Goal: Information Seeking & Learning: Learn about a topic

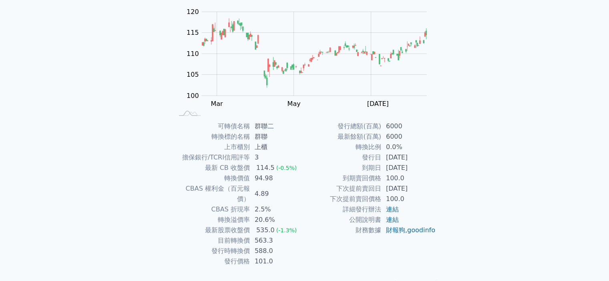
scroll to position [77, 0]
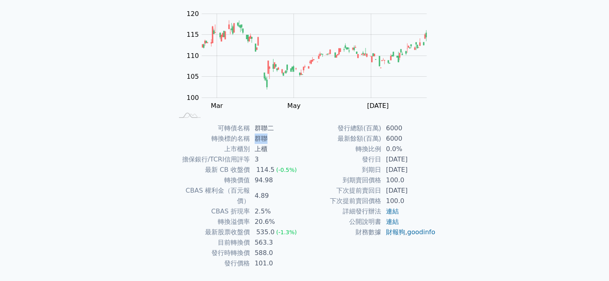
drag, startPoint x: 254, startPoint y: 137, endPoint x: 271, endPoint y: 137, distance: 17.2
click at [271, 137] on td "群聯" at bounding box center [277, 139] width 55 height 10
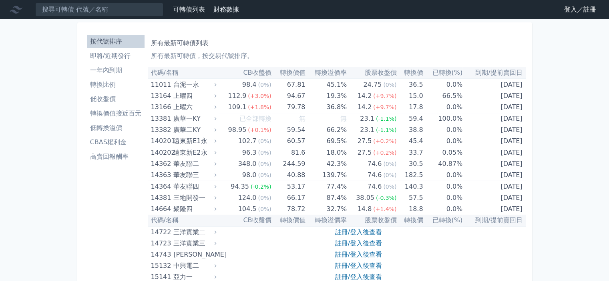
click at [263, 73] on th "CB收盤價" at bounding box center [244, 73] width 53 height 12
click at [118, 71] on li "一年內到期" at bounding box center [116, 71] width 58 height 10
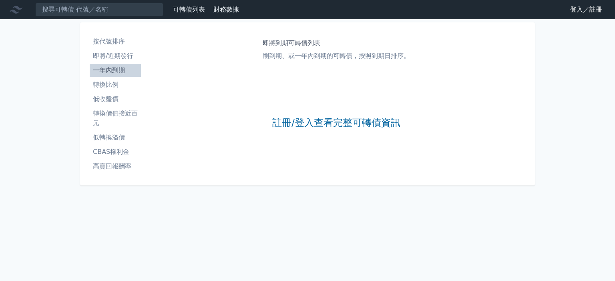
click at [112, 87] on li "轉換比例" at bounding box center [115, 85] width 51 height 10
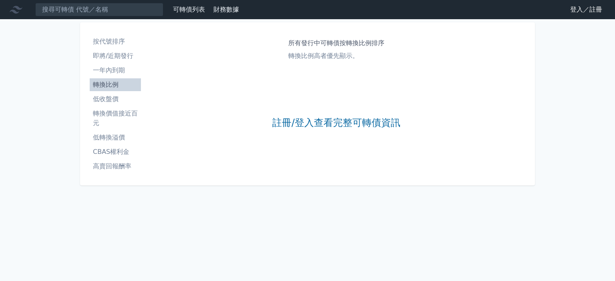
click at [114, 101] on li "低收盤價" at bounding box center [115, 99] width 51 height 10
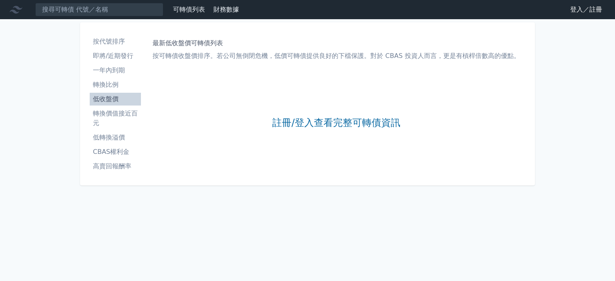
click at [114, 116] on li "轉換價值接近百元" at bounding box center [115, 118] width 51 height 19
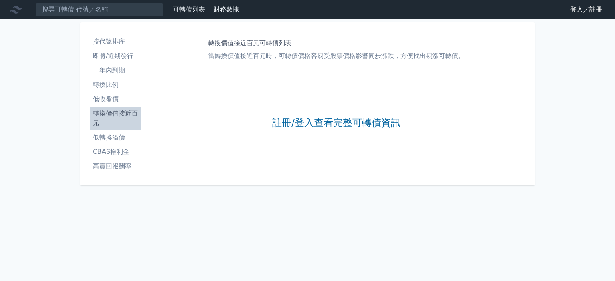
click at [124, 41] on li "按代號排序" at bounding box center [115, 42] width 51 height 10
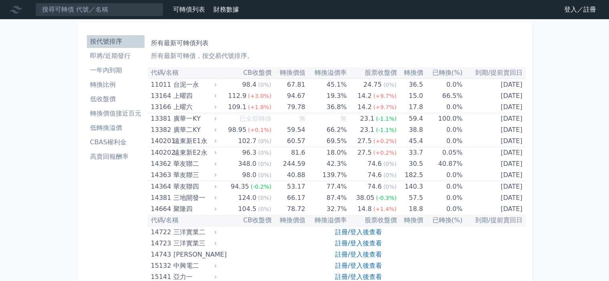
click at [569, 8] on link "登入／註冊" at bounding box center [580, 9] width 45 height 13
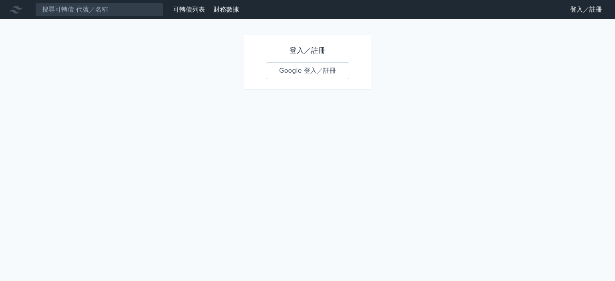
click at [282, 70] on link "Google 登入／註冊" at bounding box center [307, 70] width 83 height 17
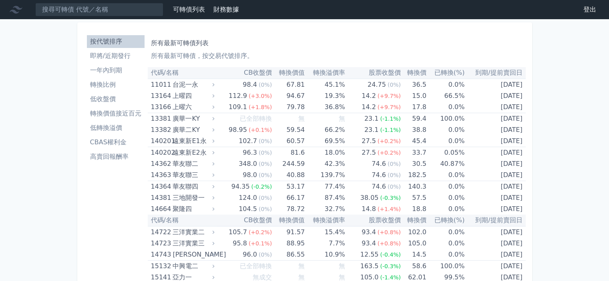
click at [121, 118] on link "轉換價值接近百元" at bounding box center [116, 113] width 58 height 13
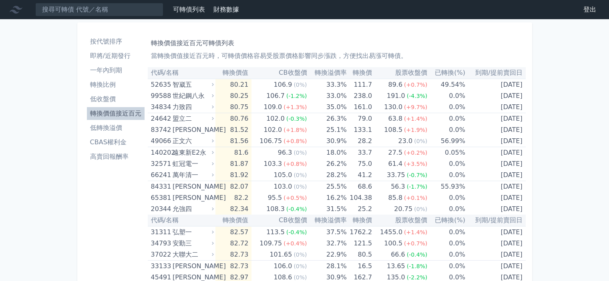
click at [122, 58] on li "即將/近期發行" at bounding box center [116, 56] width 58 height 10
